Goal: Task Accomplishment & Management: Use online tool/utility

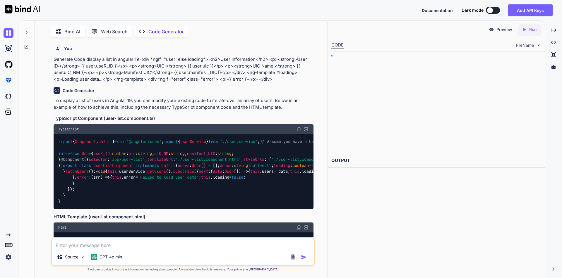
type textarea "x"
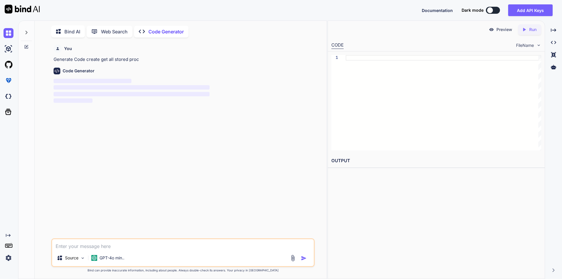
scroll to position [2, 0]
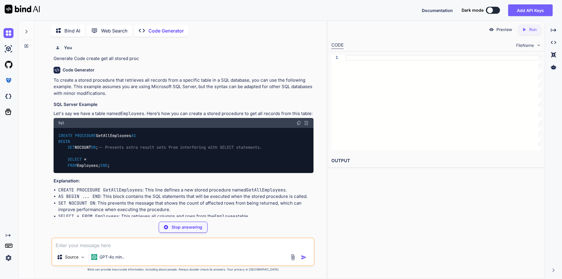
click at [298, 124] on img at bounding box center [298, 123] width 5 height 5
type textarea "x"
type textarea "CREATE PROCEDURE GetAllEmployees AS BEGIN SET NOCOUNT ON; -- Prevents extra res…"
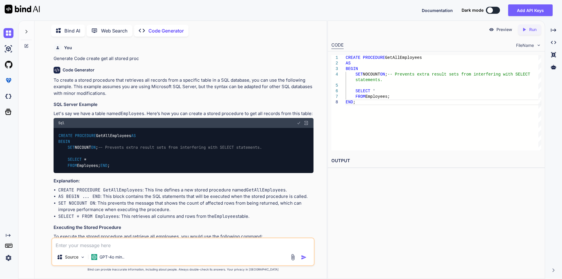
type textarea "x"
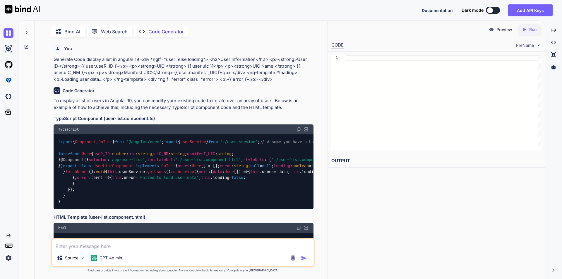
scroll to position [2, 0]
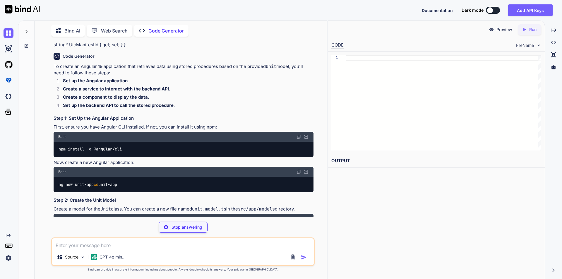
scroll to position [59, 0]
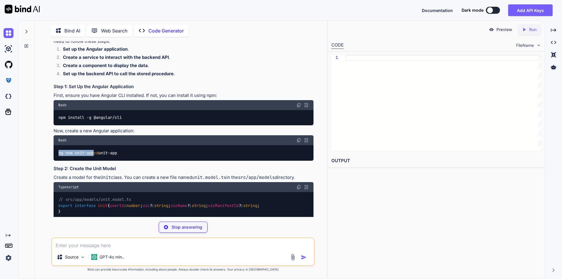
drag, startPoint x: 59, startPoint y: 153, endPoint x: 97, endPoint y: 152, distance: 37.8
click at [97, 152] on div "ng new unit-app cd unit-app" at bounding box center [184, 152] width 260 height 15
copy code "ng new unit-app"
type textarea "x"
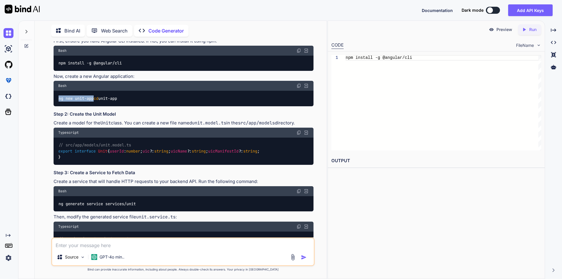
scroll to position [117, 0]
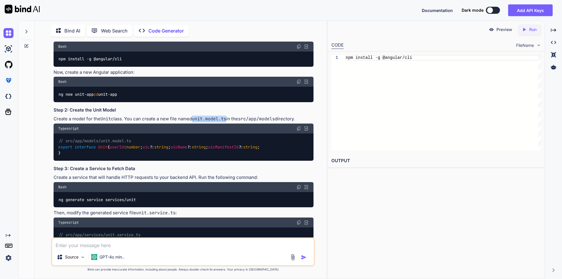
drag, startPoint x: 195, startPoint y: 126, endPoint x: 229, endPoint y: 125, distance: 33.6
click at [226, 122] on code "unit.model.ts" at bounding box center [209, 119] width 34 height 6
copy code "unit.model.ts"
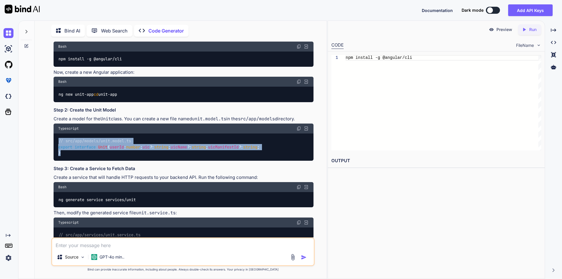
drag, startPoint x: 59, startPoint y: 147, endPoint x: 131, endPoint y: 182, distance: 80.6
click at [131, 161] on div "// src/app/models/unit.model.ts export interface Unit { userId : number ; uic ?…" at bounding box center [184, 146] width 260 height 27
drag, startPoint x: 58, startPoint y: 145, endPoint x: 142, endPoint y: 187, distance: 93.7
click at [142, 161] on div "// src/app/models/unit.model.ts export interface Unit { userId : number ; uic ?…" at bounding box center [184, 146] width 260 height 27
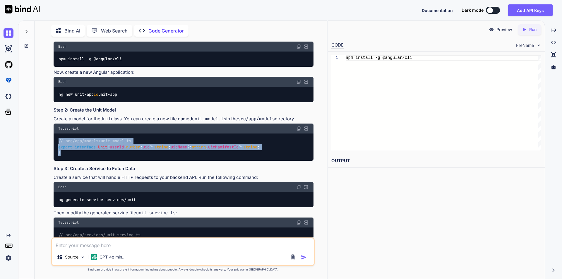
copy code "// src/app/models/unit.model.ts export interface Unit { userId : number ; uic ?…"
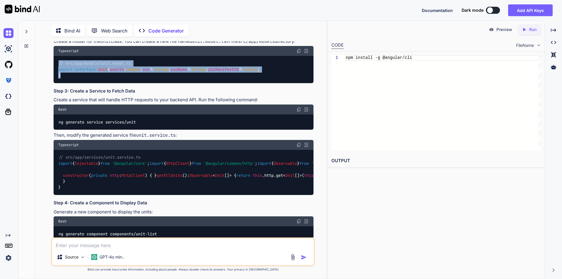
scroll to position [205, 0]
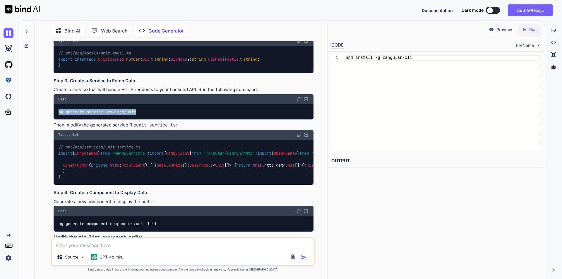
drag, startPoint x: 58, startPoint y: 142, endPoint x: 145, endPoint y: 142, distance: 86.6
click at [145, 119] on div "ng generate service services/unit" at bounding box center [184, 111] width 260 height 15
copy code "ng generate service services/unit"
drag, startPoint x: 128, startPoint y: 142, endPoint x: 142, endPoint y: 138, distance: 14.0
click at [142, 119] on div "ng generate service services/unit" at bounding box center [184, 111] width 260 height 15
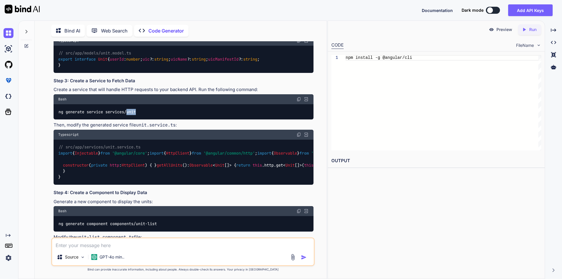
drag, startPoint x: 128, startPoint y: 142, endPoint x: 142, endPoint y: 142, distance: 13.8
click at [142, 119] on div "ng generate service services/unit" at bounding box center [184, 111] width 260 height 15
copy code "unit"
click at [297, 137] on img at bounding box center [298, 134] width 5 height 5
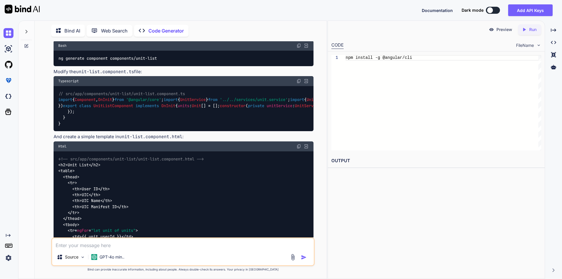
scroll to position [380, 0]
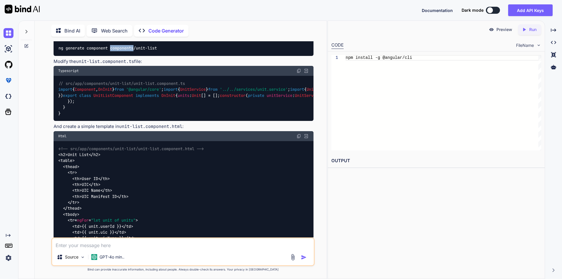
drag, startPoint x: 111, startPoint y: 150, endPoint x: 134, endPoint y: 150, distance: 23.1
click at [134, 51] on code "ng generate component components/unit-list" at bounding box center [107, 48] width 99 height 6
copy code "components"
click at [154, 51] on code "ng generate component components/unit-list" at bounding box center [107, 48] width 99 height 6
drag, startPoint x: 59, startPoint y: 151, endPoint x: 109, endPoint y: 150, distance: 50.6
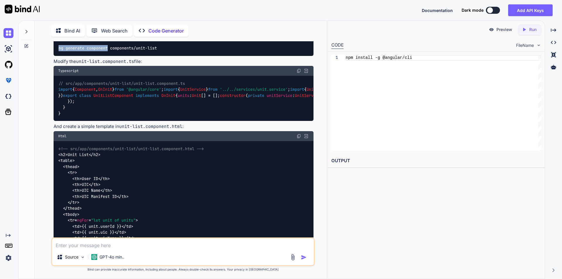
click at [109, 51] on code "ng generate component components/unit-list" at bounding box center [107, 48] width 99 height 6
copy code "ng generate component"
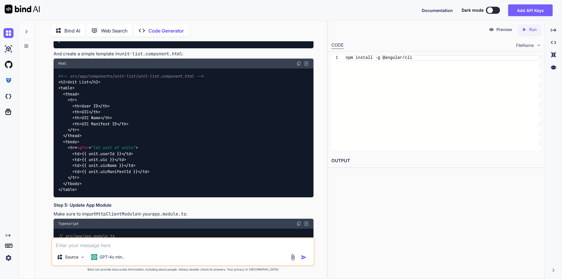
scroll to position [468, 0]
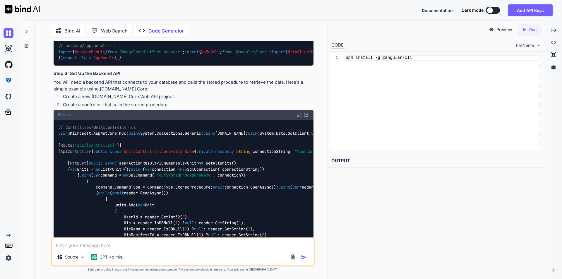
scroll to position [644, 0]
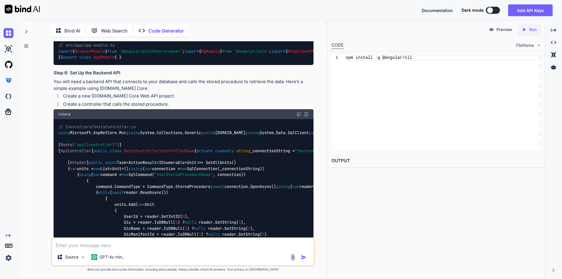
drag, startPoint x: 59, startPoint y: 81, endPoint x: 176, endPoint y: 193, distance: 161.2
copy code "< h2 > Unit List </ h2 > < table > < thead > < tr > < th > User ID </ th > < th…"
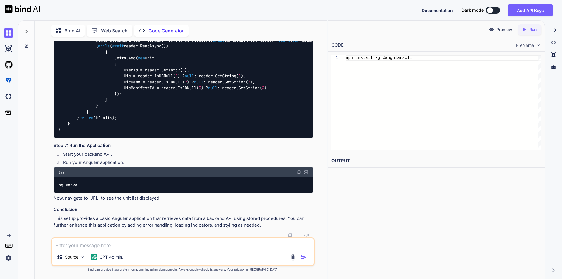
scroll to position [819, 0]
drag, startPoint x: 60, startPoint y: 61, endPoint x: 148, endPoint y: 181, distance: 148.7
copy code "// src/app/app.module.ts import { BrowserModule } from '@angular/platform-brows…"
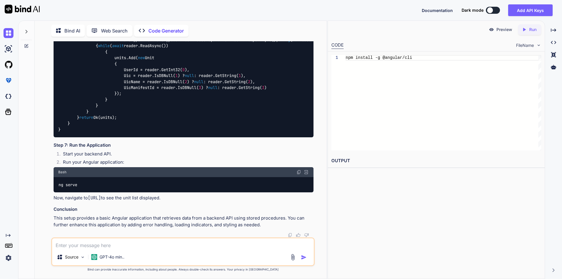
drag, startPoint x: 67, startPoint y: 145, endPoint x: 114, endPoint y: 148, distance: 47.2
drag, startPoint x: 68, startPoint y: 121, endPoint x: 109, endPoint y: 125, distance: 41.5
drag, startPoint x: 62, startPoint y: 168, endPoint x: 125, endPoint y: 168, distance: 62.6
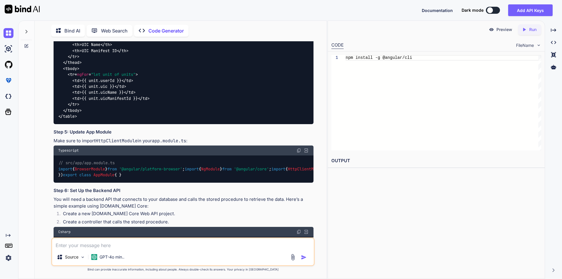
scroll to position [527, 0]
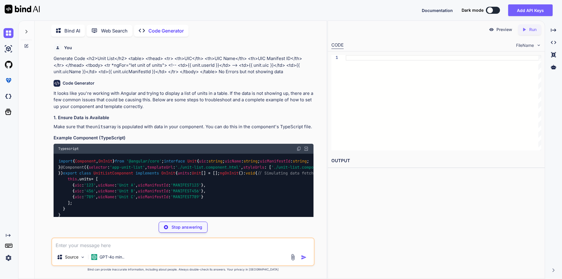
scroll to position [29, 0]
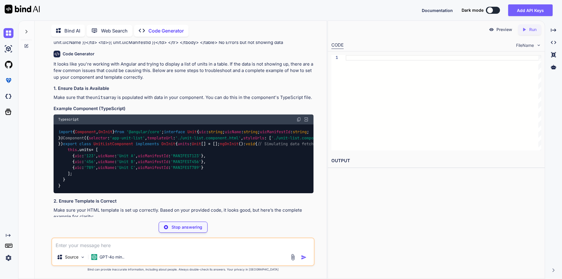
type textarea "x"
type textarea "{ uic: '456', uicName: 'Unit B', uicManifestId: 'MANIFEST456' }, { uic: '789', …"
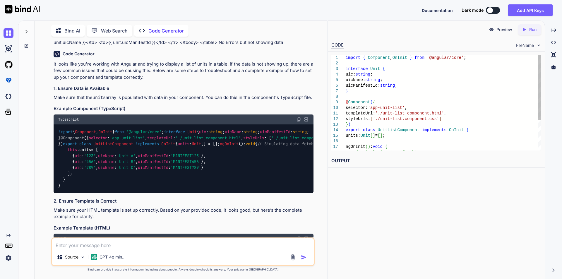
type textarea "x"
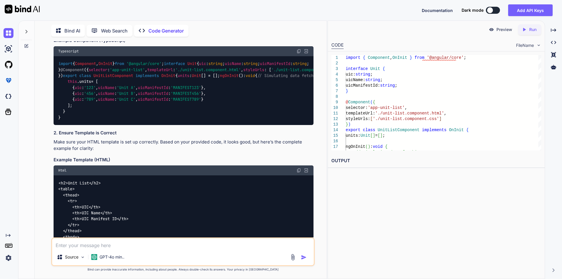
scroll to position [88, 0]
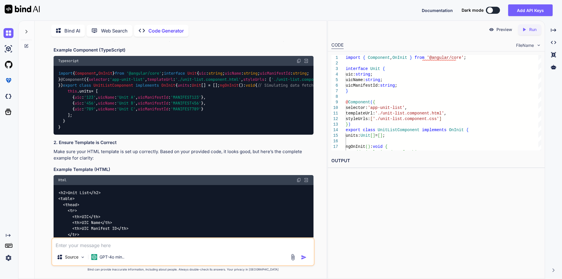
drag, startPoint x: 59, startPoint y: 74, endPoint x: 140, endPoint y: 224, distance: 170.1
click at [140, 135] on div "import { Component , OnInit } from '@angular/core' ; interface Unit { uic : str…" at bounding box center [184, 100] width 260 height 69
copy code "import { Component , OnInit } from '@angular/core' ; interface Unit { uic : str…"
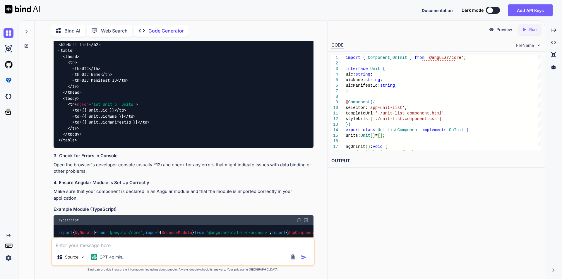
scroll to position [234, 0]
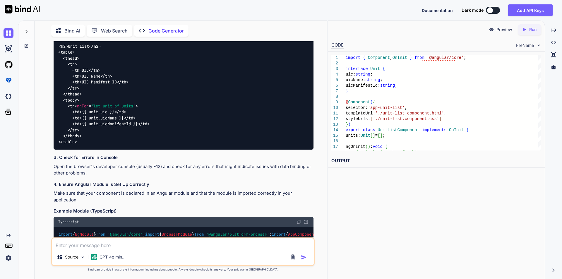
click at [198, 108] on div "It looks like you're working with Angular and trying to display a list of units…" at bounding box center [184, 79] width 260 height 447
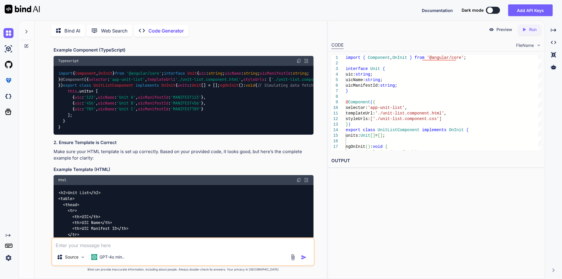
scroll to position [0, 0]
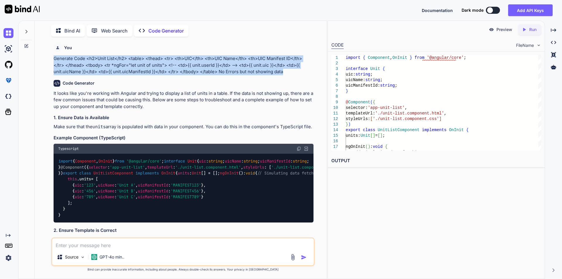
drag, startPoint x: 286, startPoint y: 71, endPoint x: 43, endPoint y: 56, distance: 243.0
click at [43, 56] on div "You Generate Code <h2>Unit List</h2> <table> <thead> <tr> <th>UIC</th> <th>UIC …" at bounding box center [182, 159] width 287 height 237
copy p "Generate Code <h2>Unit List</h2> <table> <thead> <tr> <th>UIC</th> <th>UIC Name…"
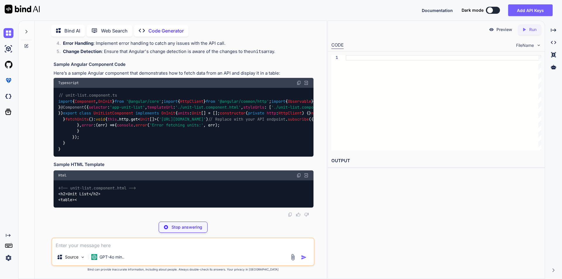
scroll to position [194, 0]
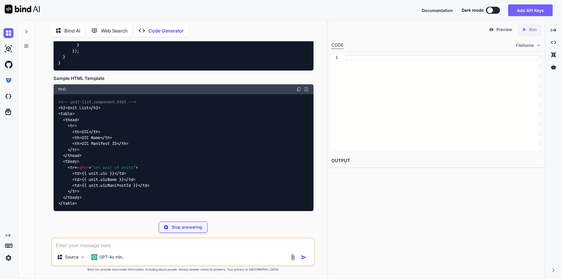
type textarea "x"
type textarea "this.units = data; }, error: (err) => { console.error('Error fetching units:', …"
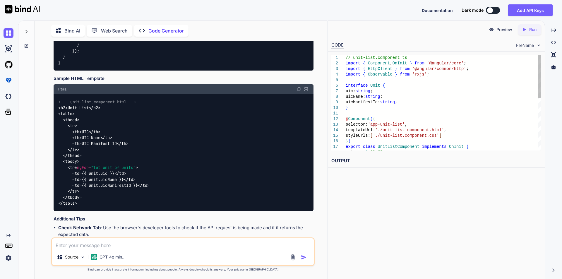
type textarea "x"
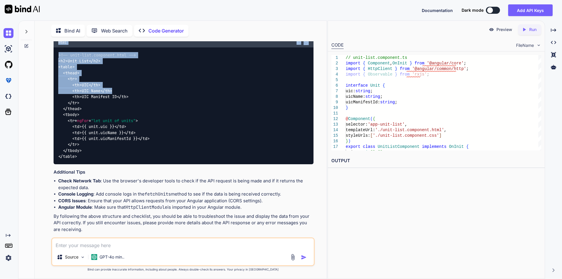
scroll to position [267, 0]
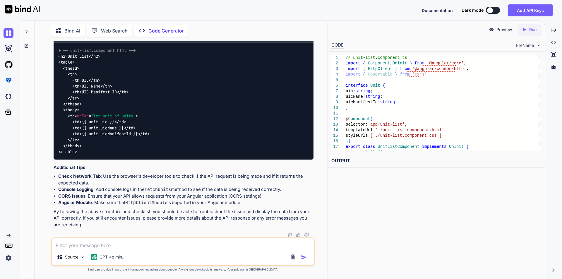
drag, startPoint x: 59, startPoint y: 73, endPoint x: 89, endPoint y: 153, distance: 85.1
copy code "import { Component , OnInit } from '@angular/core' ; import { HttpClient } from…"
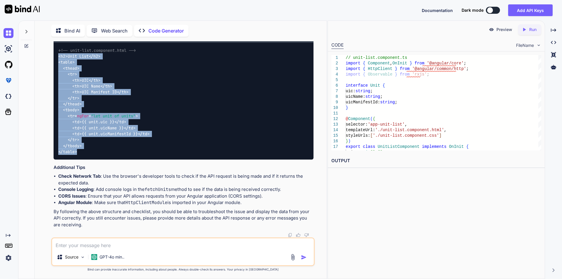
drag, startPoint x: 58, startPoint y: 107, endPoint x: 135, endPoint y: 204, distance: 124.1
click at [135, 159] on div "<!-- unit-list.component.html --> < h2 > Unit List </ h2 > < table > < thead > …" at bounding box center [184, 101] width 260 height 117
copy code "< h2 > Unit List </ h2 > < table > < thead > < tr > < th > UIC </ th > < th > U…"
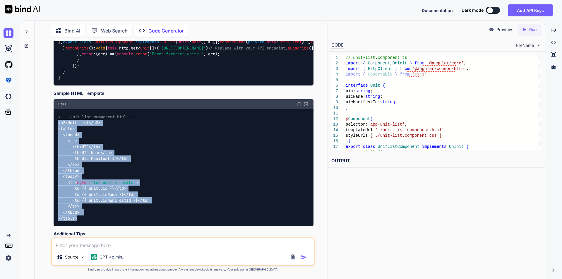
scroll to position [91, 0]
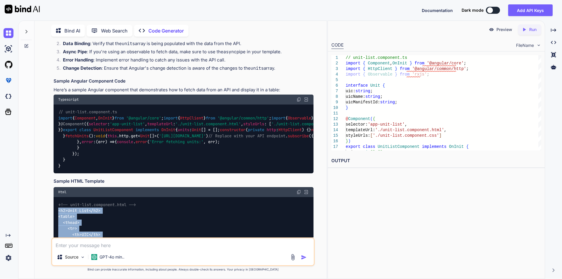
click at [299, 99] on img at bounding box center [298, 99] width 5 height 5
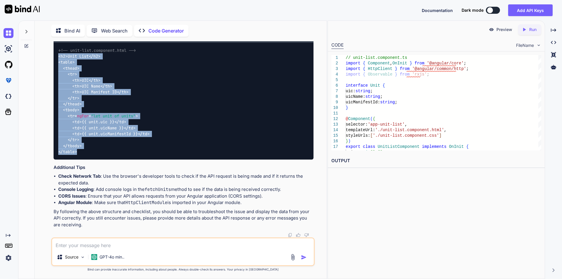
scroll to position [407, 0]
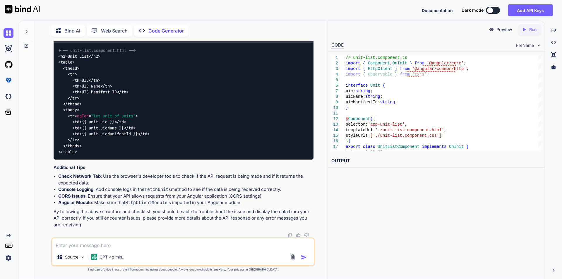
click at [108, 195] on li "CORS Issues : Ensure that your API allows requests from your Angular applicatio…" at bounding box center [185, 196] width 255 height 7
drag, startPoint x: 96, startPoint y: 204, endPoint x: 251, endPoint y: 202, distance: 154.8
click at [251, 202] on li "Angular Module : Make sure that HttpClientModule is imported in your Angular mo…" at bounding box center [185, 202] width 255 height 7
copy li "Make sure that HttpClientModule is imported in your Angular module."
click at [137, 199] on li "CORS Issues : Ensure that your API allows requests from your Angular applicatio…" at bounding box center [185, 196] width 255 height 7
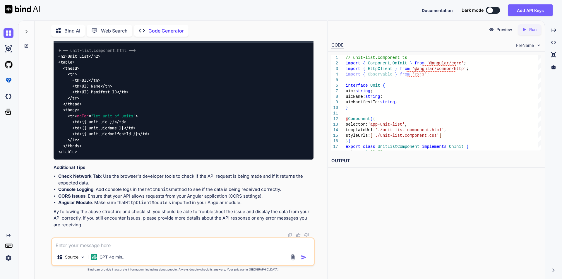
click at [151, 196] on li "CORS Issues : Ensure that your API allows requests from your Angular applicatio…" at bounding box center [185, 196] width 255 height 7
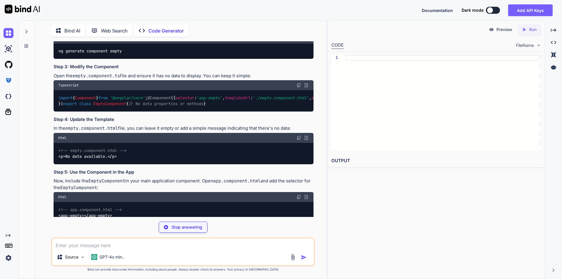
scroll to position [176, 0]
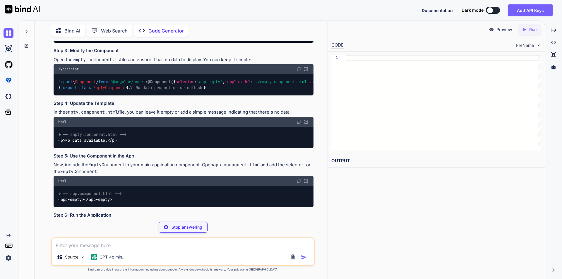
type textarea "x"
type textarea "npm install -g @angular/cli"
type textarea "x"
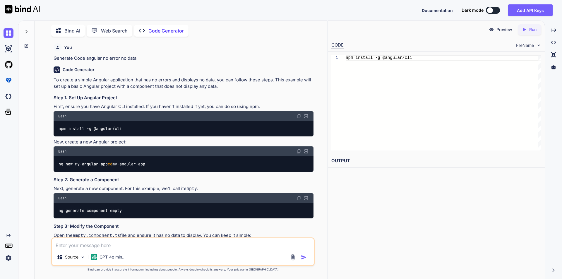
scroll to position [0, 0]
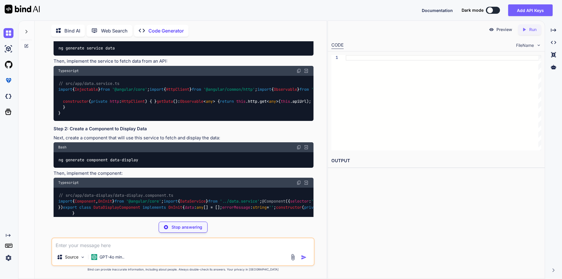
scroll to position [117, 0]
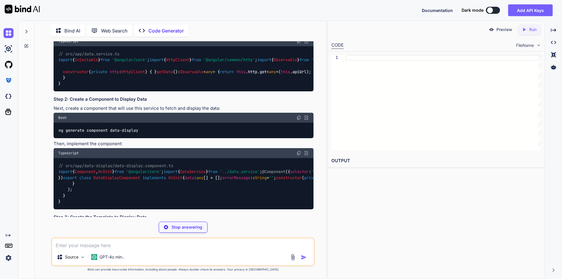
type textarea "x"
type textarea "ng generate service data"
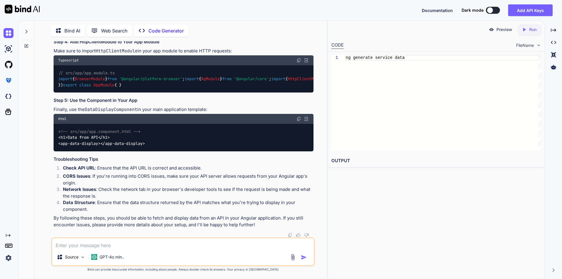
scroll to position [439, 0]
drag, startPoint x: 58, startPoint y: 117, endPoint x: 241, endPoint y: 141, distance: 184.2
click at [241, 34] on div "<!-- src/app/data-display/data-display.component.html --> < div * ngIf = "error…" at bounding box center [184, 11] width 260 height 45
copy code "< div * ngIf = "errorMessage" > {{ errorMessage }} </ div > < ul * ngIf = "data…"
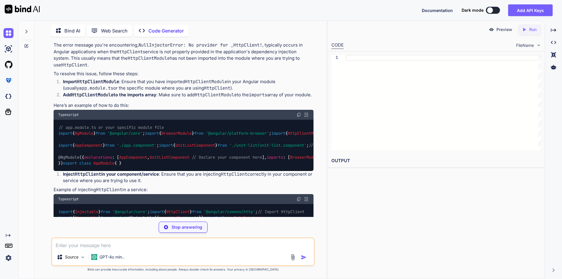
scroll to position [59, 0]
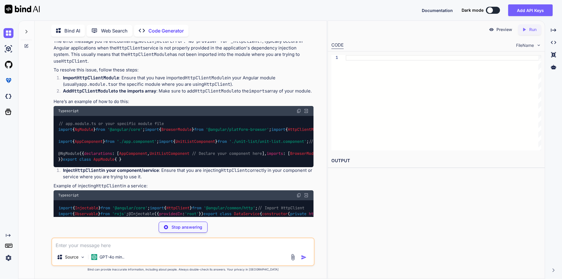
type textarea "x"
type textarea "}) export class AppModule { }"
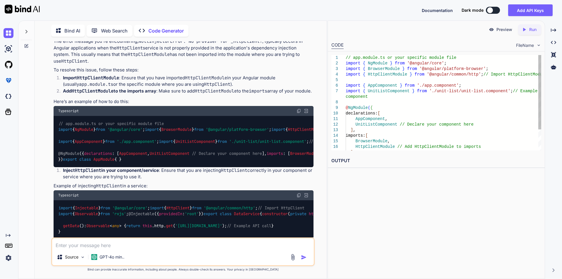
type textarea "x"
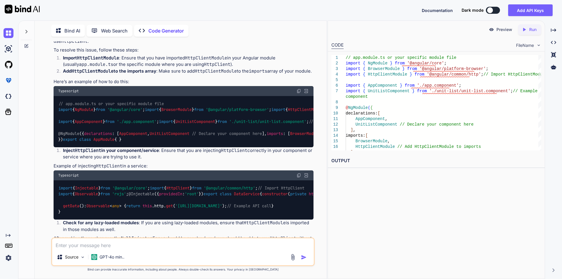
scroll to position [88, 0]
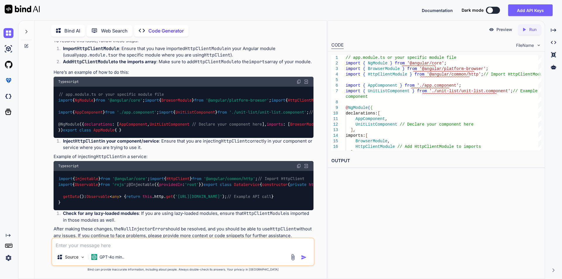
drag, startPoint x: 59, startPoint y: 100, endPoint x: 168, endPoint y: 220, distance: 161.7
click at [168, 138] on div "// app.module.ts or your specific module file import { NgModule } from '@angula…" at bounding box center [184, 112] width 260 height 51
copy code "// app.module.ts or your specific module file import { NgModule } from '@angula…"
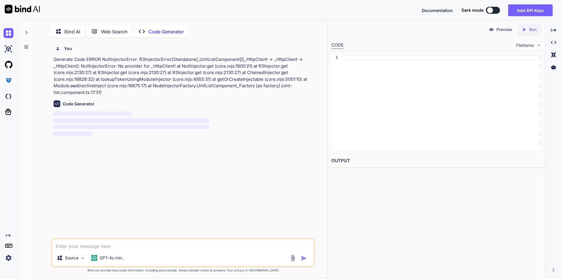
scroll to position [2, 0]
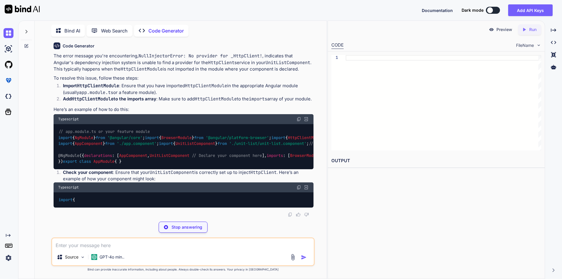
scroll to position [115, 0]
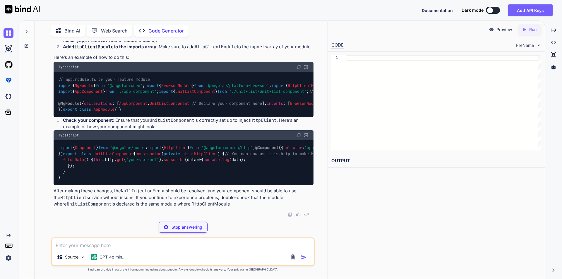
type textarea "x"
type textarea "export class AppModule { }"
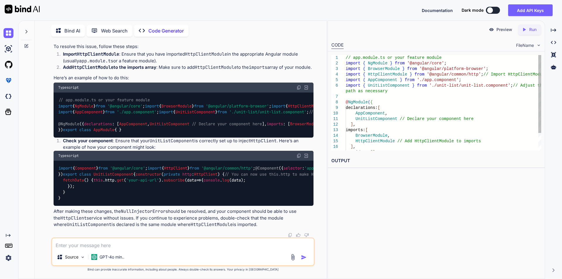
type textarea "x"
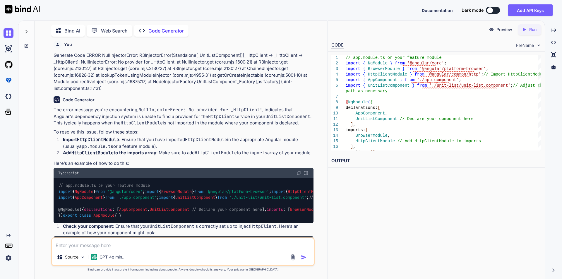
scroll to position [0, 0]
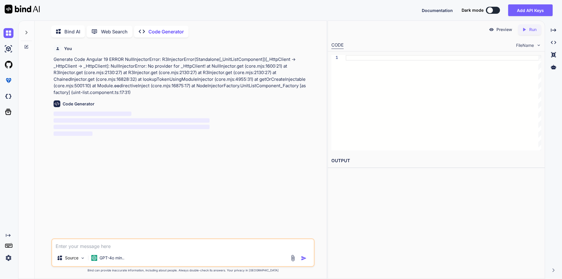
scroll to position [2, 0]
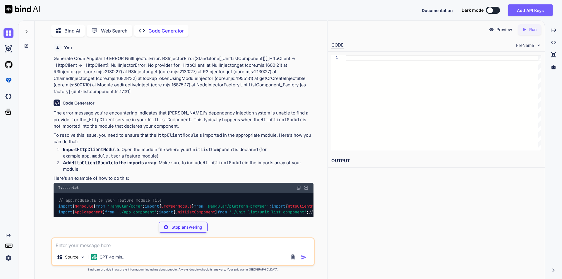
type textarea "x"
type textarea "export class AppModule { }"
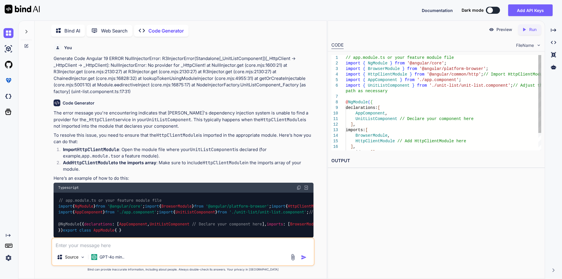
type textarea "x"
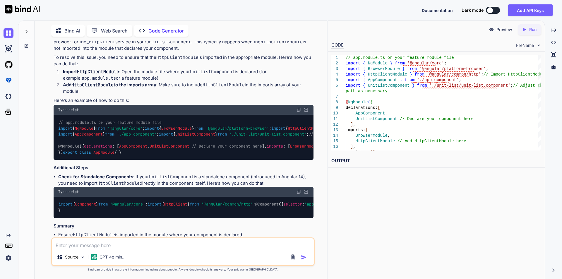
scroll to position [88, 0]
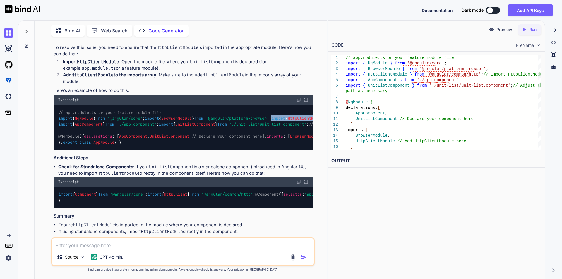
drag, startPoint x: 59, startPoint y: 132, endPoint x: 193, endPoint y: 130, distance: 134.0
click at [193, 130] on code "// app.module.ts or your feature module file import { NgModule } from '@angular…" at bounding box center [291, 127] width 466 height 36
copy code "import { HttpClientModule } from '@angular/common/http' ;"
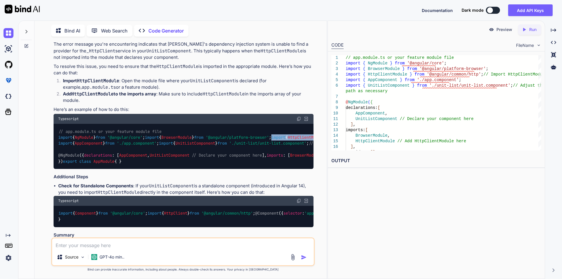
scroll to position [59, 0]
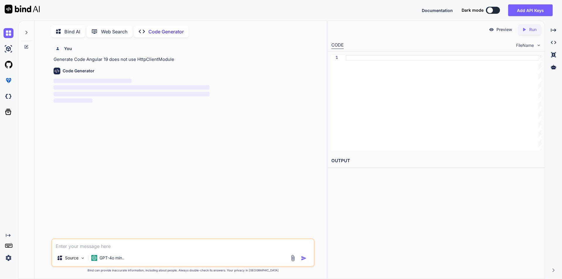
scroll to position [2, 0]
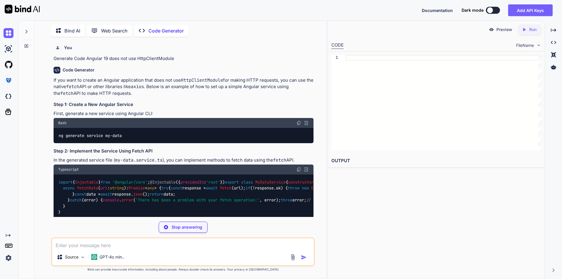
type textarea "x"
type textarea "ng generate service my-data"
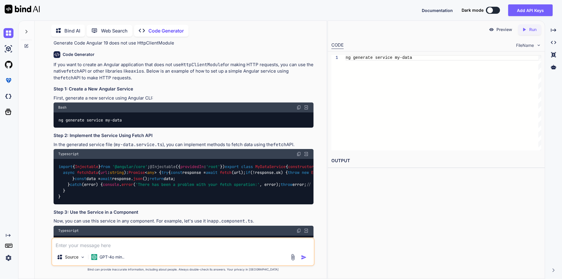
scroll to position [59, 0]
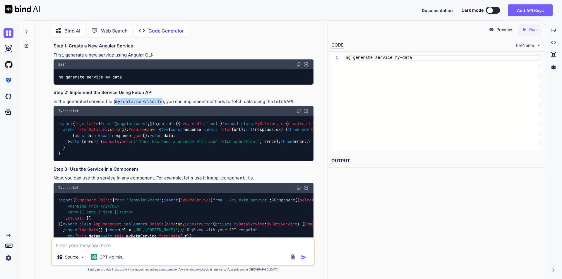
drag, startPoint x: 114, startPoint y: 101, endPoint x: 162, endPoint y: 101, distance: 48.3
click at [162, 101] on p "In the generated service file ( my-data.service.ts ), you can implement methods…" at bounding box center [184, 101] width 260 height 7
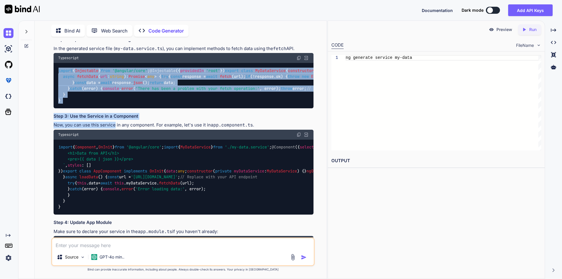
scroll to position [125, 0]
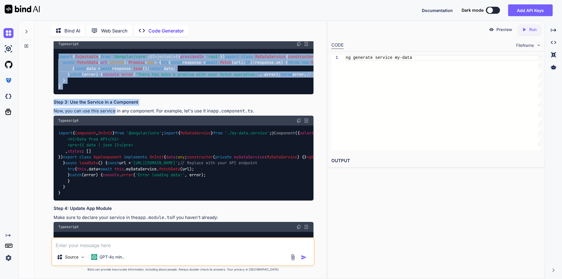
drag, startPoint x: 59, startPoint y: 95, endPoint x: 61, endPoint y: 197, distance: 102.1
click at [61, 94] on div "import { Injectable } from '@angular/core' ; @Injectable ({ providedIn : 'root'…" at bounding box center [184, 71] width 260 height 45
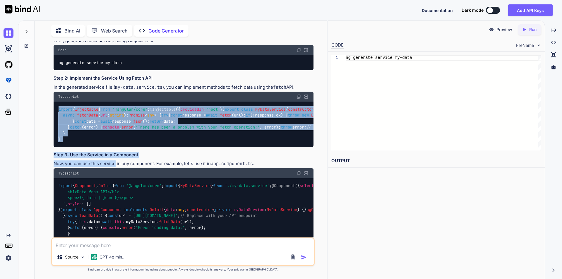
scroll to position [67, 0]
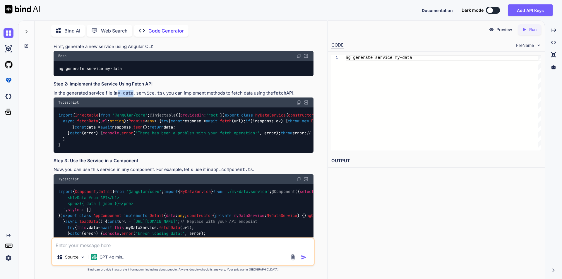
drag, startPoint x: 116, startPoint y: 92, endPoint x: 134, endPoint y: 94, distance: 17.9
click at [134, 94] on code "my-data.service.ts" at bounding box center [138, 93] width 47 height 6
click at [120, 92] on code "my-data.service.ts" at bounding box center [138, 93] width 47 height 6
click at [113, 93] on p "In the generated service file ( my-data.service.ts ), you can implement methods…" at bounding box center [184, 93] width 260 height 7
drag, startPoint x: 113, startPoint y: 93, endPoint x: 133, endPoint y: 93, distance: 19.3
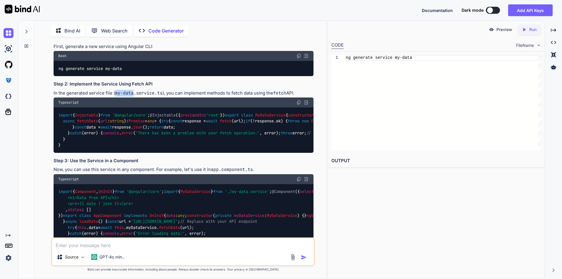
click at [133, 93] on p "In the generated service file ( my-data.service.ts ), you can implement methods…" at bounding box center [184, 93] width 260 height 7
copy code "my-data"
click at [299, 103] on img at bounding box center [298, 102] width 5 height 5
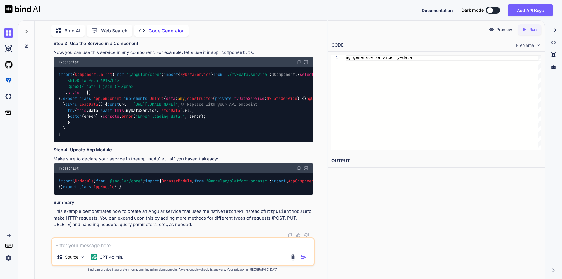
scroll to position [272, 0]
drag, startPoint x: 59, startPoint y: 101, endPoint x: 206, endPoint y: 101, distance: 147.4
click at [206, 101] on div "import { Component , OnInit } from '@angular/core' ; import { MyDataService } f…" at bounding box center [184, 104] width 260 height 75
copy code "import { MyDataService } from './my-data.service' ;"
click at [192, 142] on div "import { Component , OnInit } from '@angular/core' ; import { MyDataService } f…" at bounding box center [184, 104] width 260 height 75
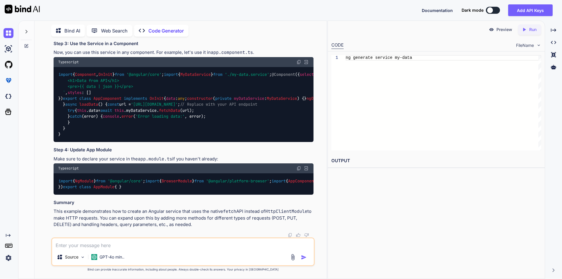
click at [60, 77] on span "import" at bounding box center [66, 74] width 14 height 5
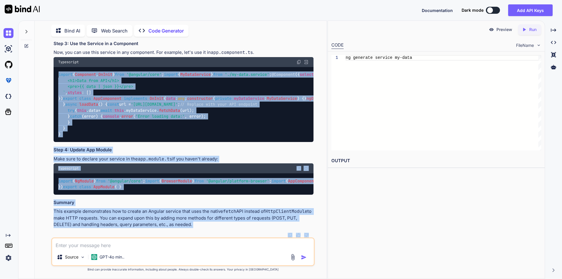
scroll to position [446, 0]
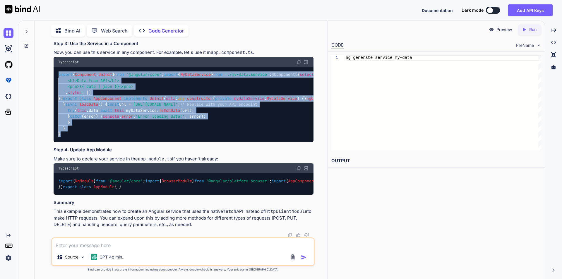
drag, startPoint x: 59, startPoint y: 94, endPoint x: 94, endPoint y: 90, distance: 36.3
click at [94, 90] on div "import { Component , OnInit } from '@angular/core' ; import { MyDataService } f…" at bounding box center [184, 104] width 260 height 75
copy code "import { Component , OnInit } from '@angular/core' ; import { MyDataService } f…"
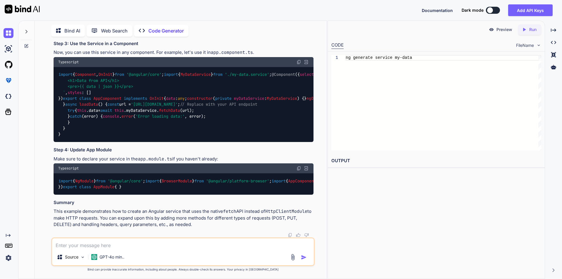
drag, startPoint x: 63, startPoint y: 169, endPoint x: 134, endPoint y: 168, distance: 71.4
click at [134, 173] on div "import { NgModule } from '@angular/core' ; import { BrowserModule } from '@angu…" at bounding box center [184, 183] width 260 height 21
copy code "providers : [ MyDataService ],"
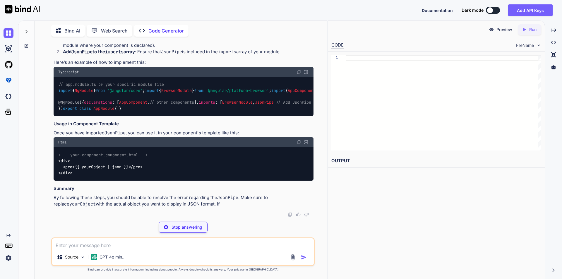
scroll to position [117, 0]
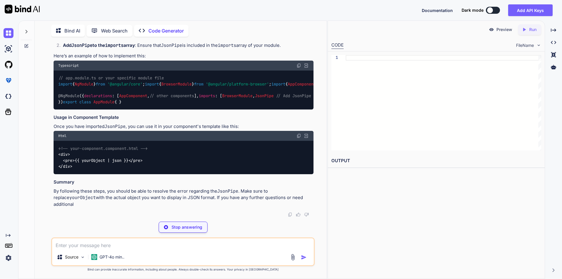
type textarea "x"
type textarea "], imports: [ BrowserModule, JsonPipe // Add JsonPipe to imports ], providers: …"
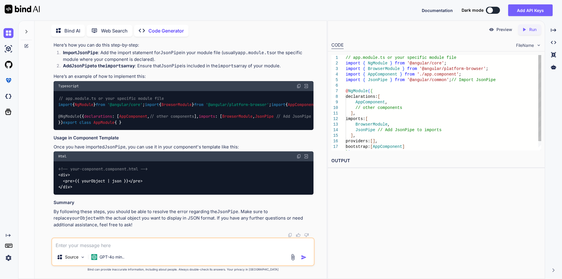
type textarea "x"
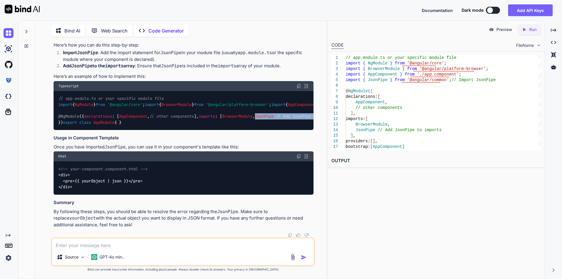
drag, startPoint x: 68, startPoint y: 122, endPoint x: 160, endPoint y: 124, distance: 91.9
click at [160, 124] on div "// app.module.ts or your specific module file import { NgModule } from '@angula…" at bounding box center [184, 110] width 260 height 39
copy code "JsonPipe // Add JsonPipe to imports"
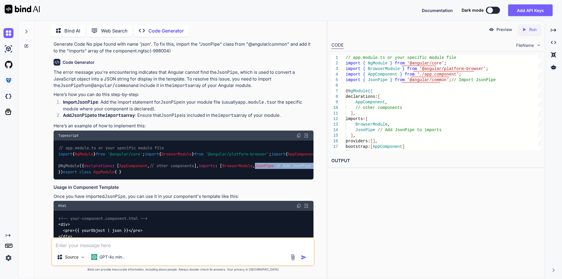
scroll to position [0, 0]
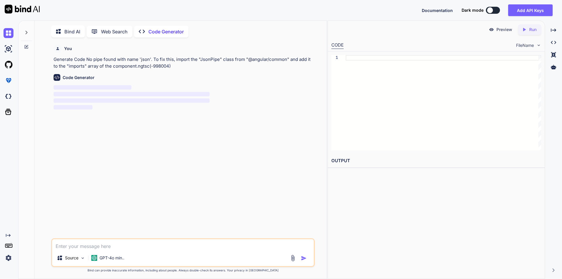
scroll to position [2, 0]
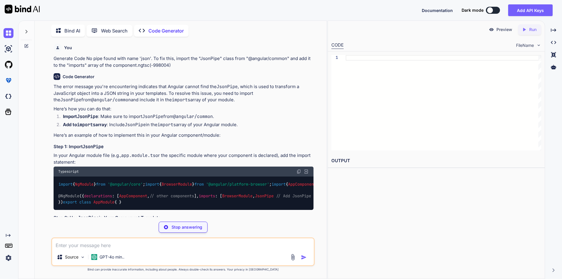
type textarea "x"
type textarea "imports: [ BrowserModule, JsonPipe // Add JsonPipe to imports ], providers: [],…"
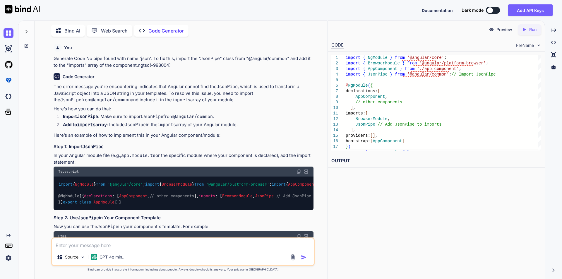
drag, startPoint x: 62, startPoint y: 125, endPoint x: 249, endPoint y: 126, distance: 187.2
click at [249, 126] on li "Add to imports array : Include JsonPipe in the imports array of your Angular mo…" at bounding box center [185, 125] width 255 height 8
copy li "Add to imports array : Include JsonPipe in the imports array of your Angular mo…"
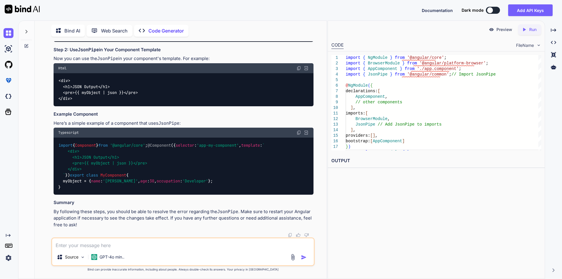
scroll to position [165, 0]
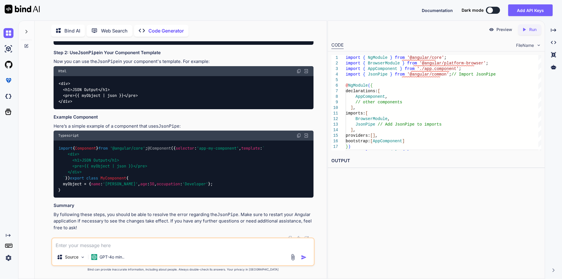
type textarea "x"
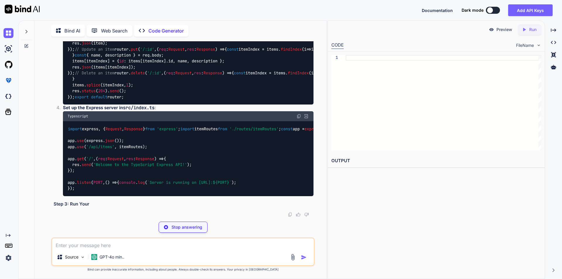
scroll to position [719, 0]
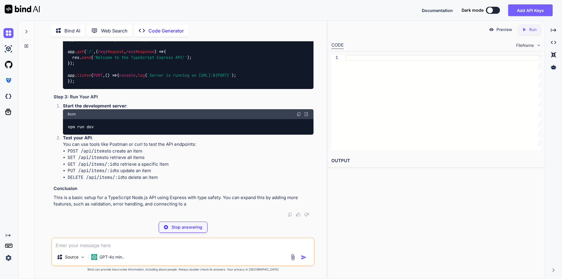
type textarea "x"
type textarea "mkdir typescript-express-api cd typescript-express-api npm init -y"
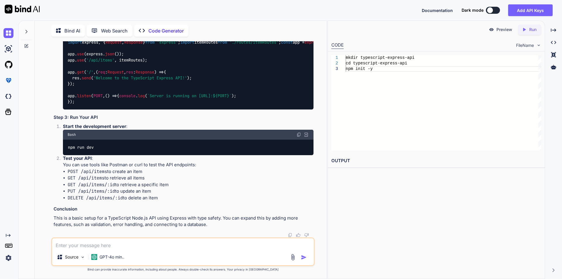
scroll to position [805, 0]
type textarea "x"
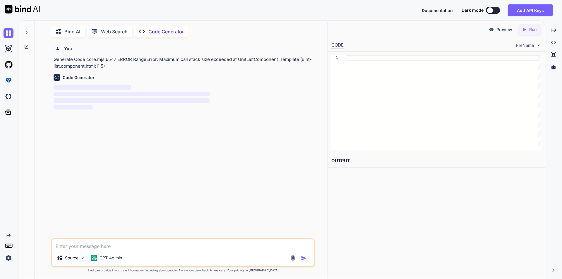
scroll to position [2, 0]
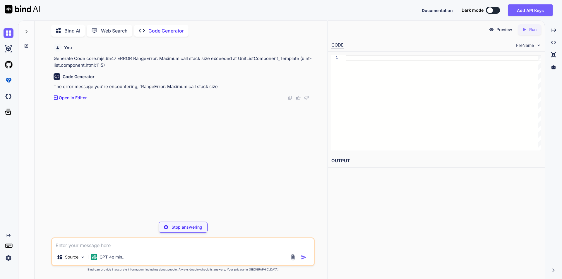
type textarea "x"
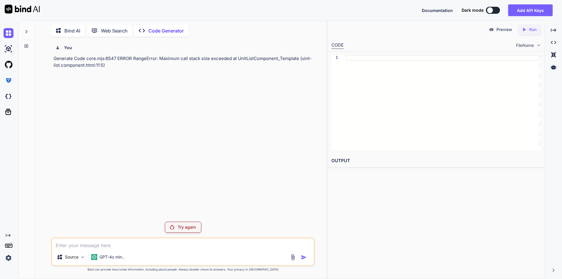
click at [153, 245] on textarea at bounding box center [183, 243] width 262 height 11
paste textarea "ERROR RangeError: Maximum call stack size exceeded at getOrCreateInjectable (co…"
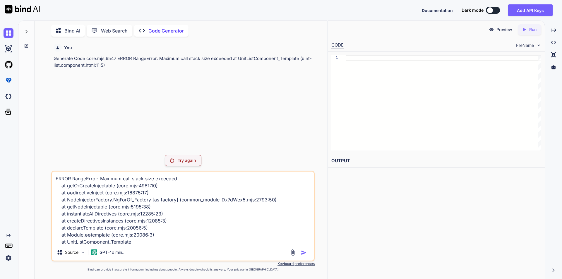
scroll to position [1, 0]
type textarea "ERROR RangeError: Maximum call stack size exceeded at getOrCreateInjectable (co…"
click at [192, 161] on p "Try again" at bounding box center [187, 160] width 18 height 6
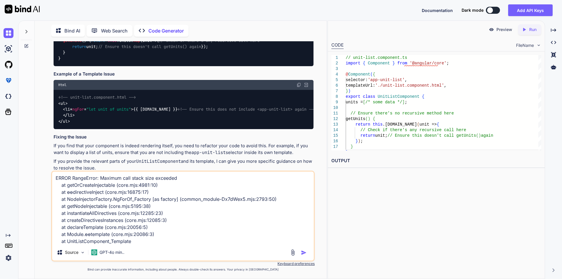
scroll to position [176, 0]
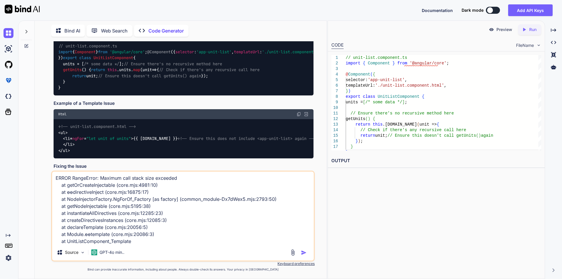
drag, startPoint x: 57, startPoint y: 87, endPoint x: 205, endPoint y: 153, distance: 161.9
click at [205, 95] on div "// unit-list.component.ts import { Component } from '@angular/core' ; @Componen…" at bounding box center [184, 66] width 260 height 57
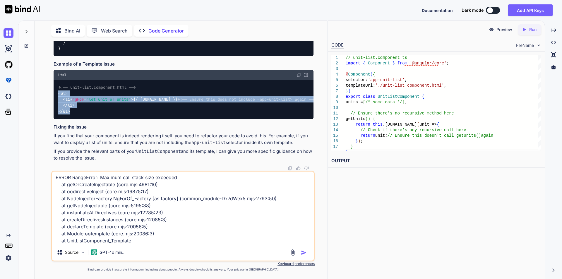
drag, startPoint x: 58, startPoint y: 81, endPoint x: 91, endPoint y: 111, distance: 44.7
click at [91, 111] on div "<!-- unit-list.component.html --> < ul > < li * ngFor = "let unit of units" > {…" at bounding box center [184, 99] width 260 height 39
copy code "< ul > < li * ngFor = "let unit of units" > {{ unit.name }} <!-- Ensure this do…"
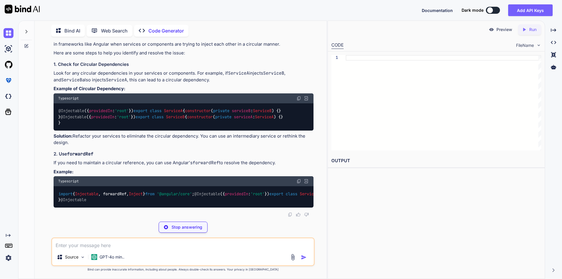
scroll to position [117, 0]
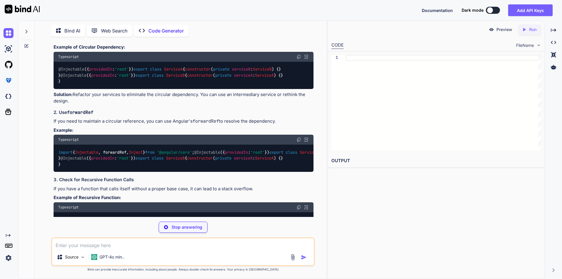
type textarea "x"
type textarea "export class ServiceB { constructor(private serviceA: ServiceA) {} }"
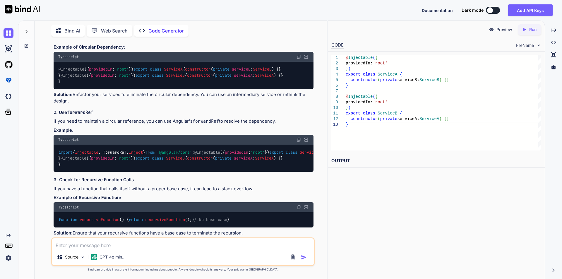
type textarea "x"
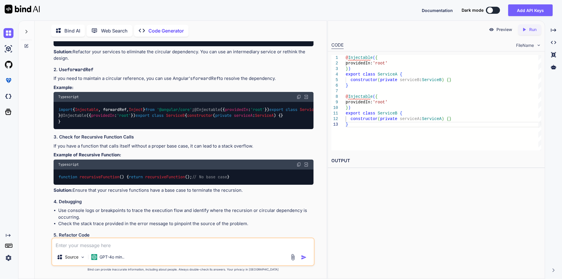
scroll to position [101, 0]
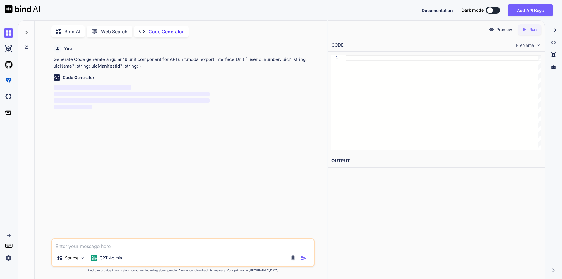
scroll to position [2, 0]
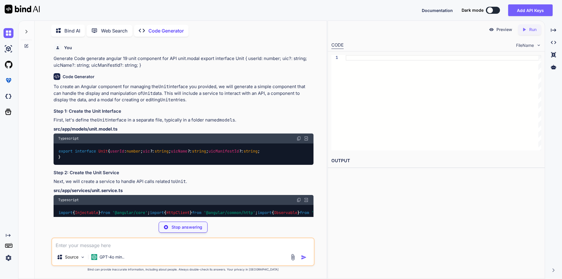
type textarea "x"
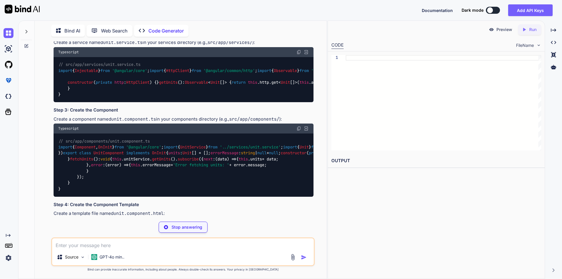
scroll to position [174, 0]
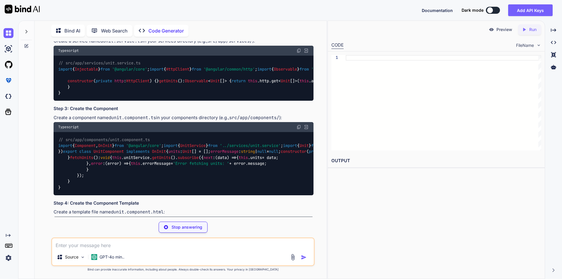
type textarea "x"
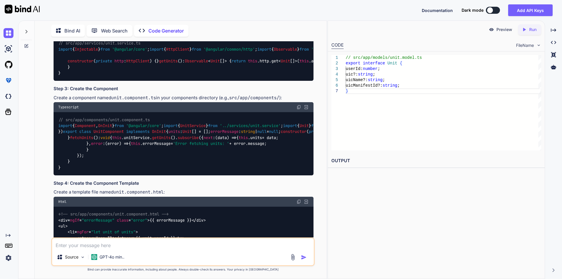
scroll to position [203, 0]
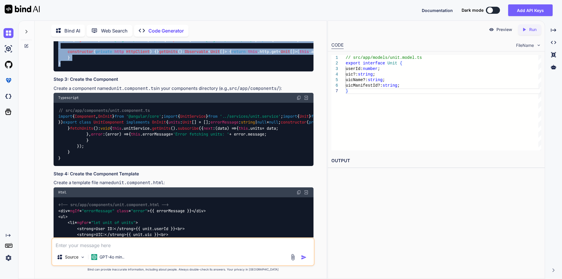
drag, startPoint x: 59, startPoint y: 65, endPoint x: 183, endPoint y: 162, distance: 158.1
click at [183, 71] on div "// src/app/services/unit.service.ts import { Injectable } from '@angular/core' …" at bounding box center [184, 48] width 260 height 45
copy code "import { Injectable } from '@angular/core' ; import { HttpClient } from '@angul…"
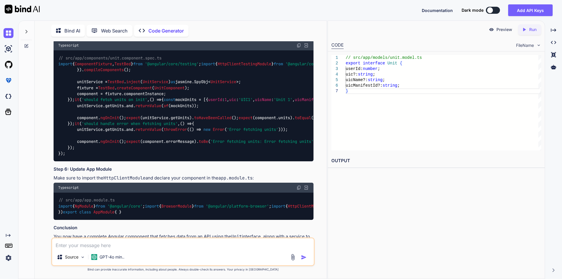
scroll to position [481, 0]
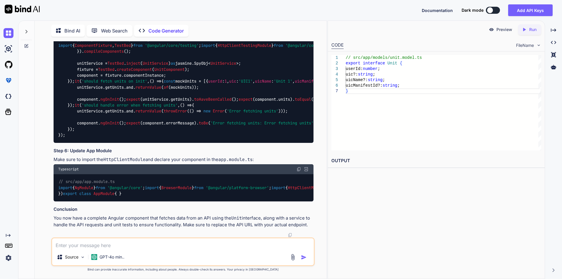
drag, startPoint x: 59, startPoint y: 125, endPoint x: 93, endPoint y: 106, distance: 38.8
copy code "import { Component , OnInit } from '@angular/core' ; import { UnitService } fro…"
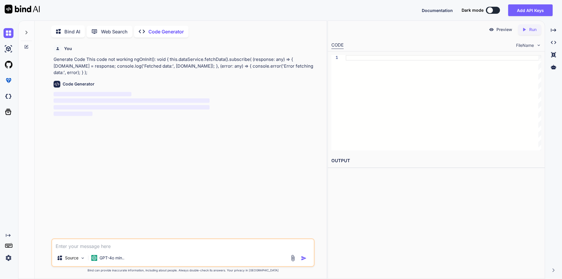
scroll to position [2, 0]
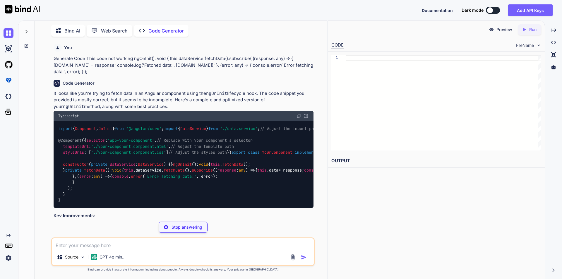
type textarea "x"
type textarea "[DOMAIN_NAME] = response; console.log('Fetched data:', [DOMAIN_NAME]); }, (erro…"
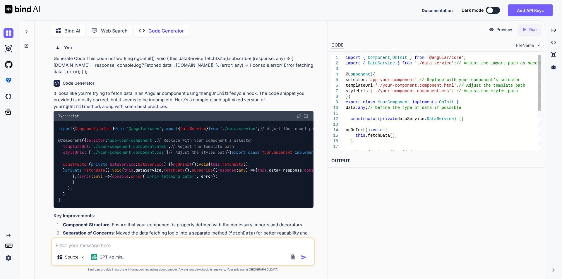
type textarea "x"
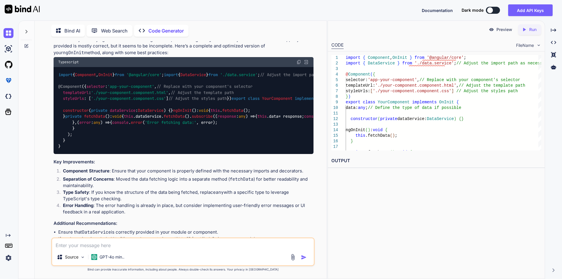
scroll to position [59, 0]
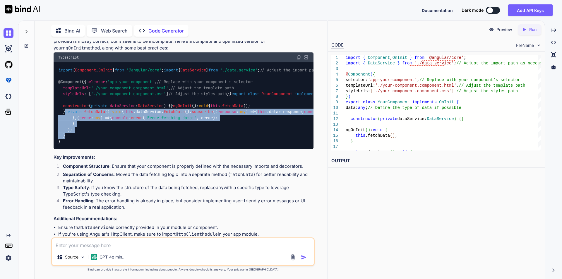
drag, startPoint x: 63, startPoint y: 165, endPoint x: 193, endPoint y: 222, distance: 142.4
click at [193, 149] on div "import { Component , OnInit } from '@angular/core' ; import { DataService } fro…" at bounding box center [184, 105] width 260 height 87
click at [78, 114] on span "private" at bounding box center [73, 111] width 16 height 5
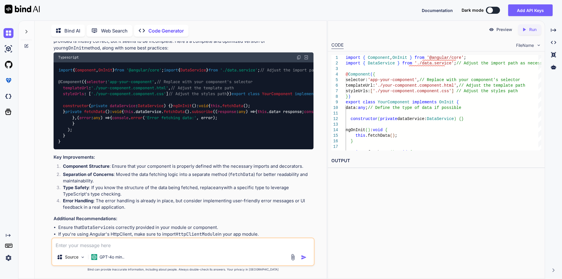
drag, startPoint x: 62, startPoint y: 165, endPoint x: 97, endPoint y: 217, distance: 63.4
click at [97, 149] on div "import { Component , OnInit } from '@angular/core' ; import { DataService } fro…" at bounding box center [184, 105] width 260 height 87
copy code "private fetchData (): void { this . dataService . fetchData (). subscribe ( ( r…"
click at [169, 257] on div "Source GPT-4o min.." at bounding box center [183, 258] width 262 height 14
